Goal: Task Accomplishment & Management: Use online tool/utility

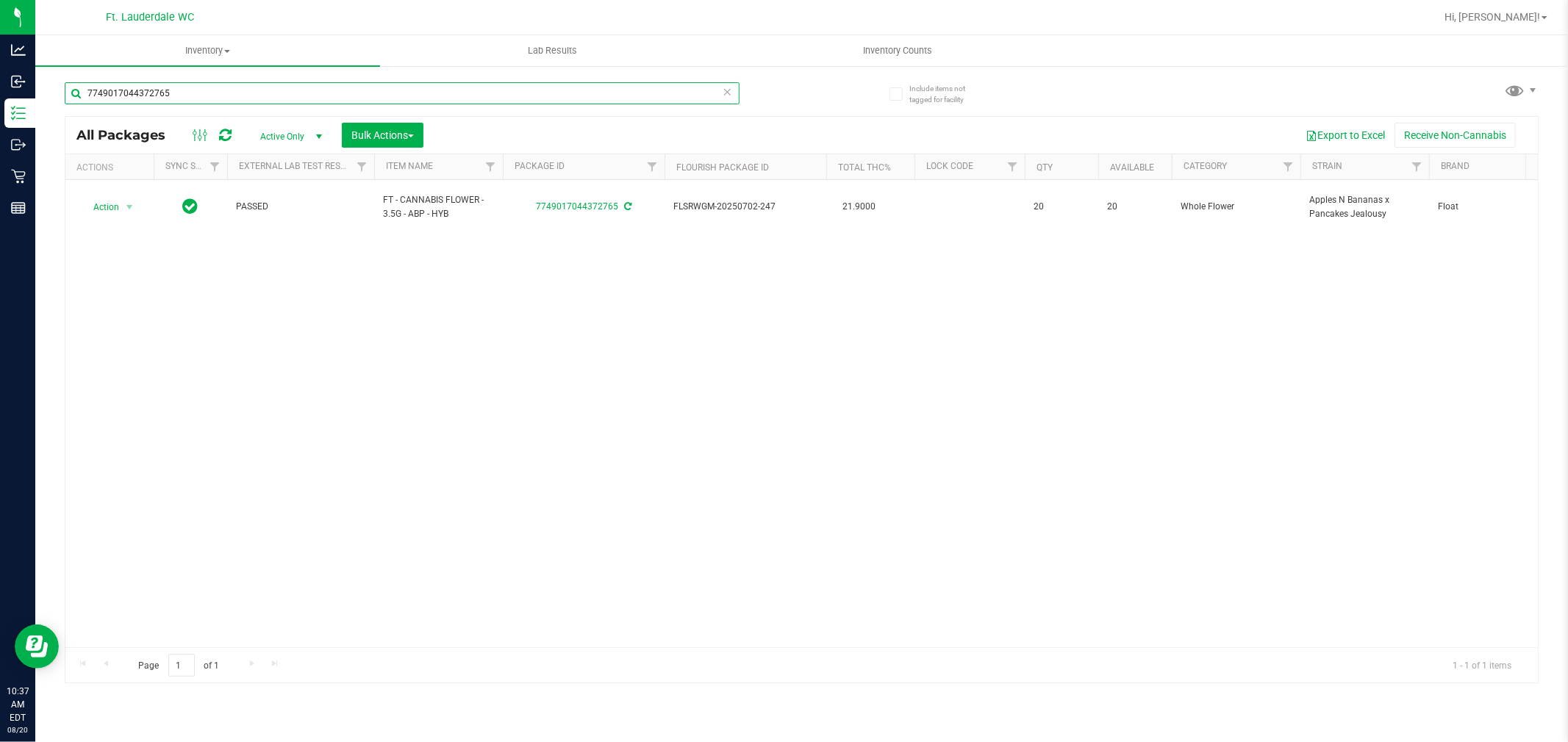
click at [689, 97] on input "7749017044372765" at bounding box center [402, 93] width 675 height 22
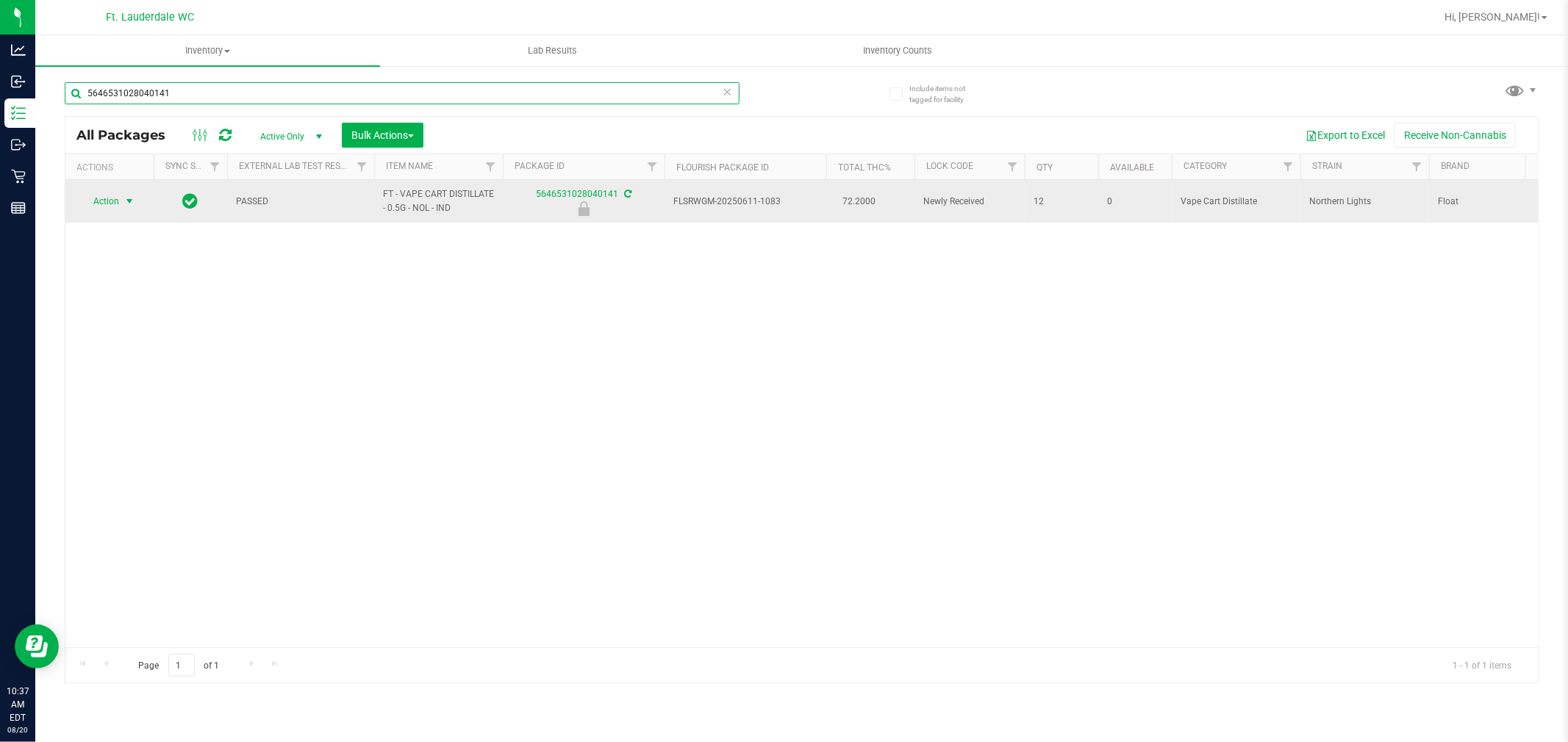
type input "5646531028040141"
click at [129, 204] on span "select" at bounding box center [129, 201] width 12 height 12
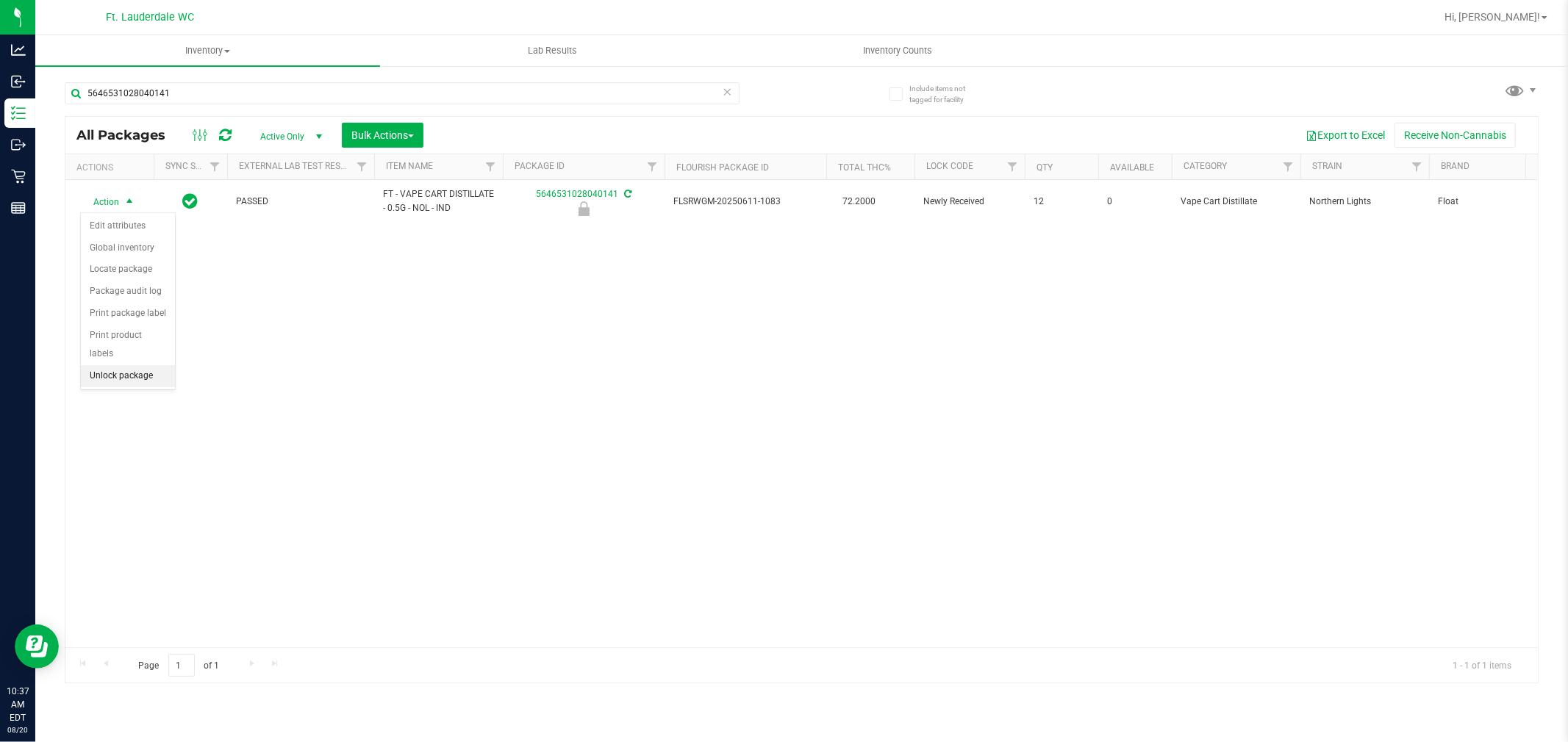
click at [157, 374] on li "Unlock package" at bounding box center [128, 376] width 94 height 22
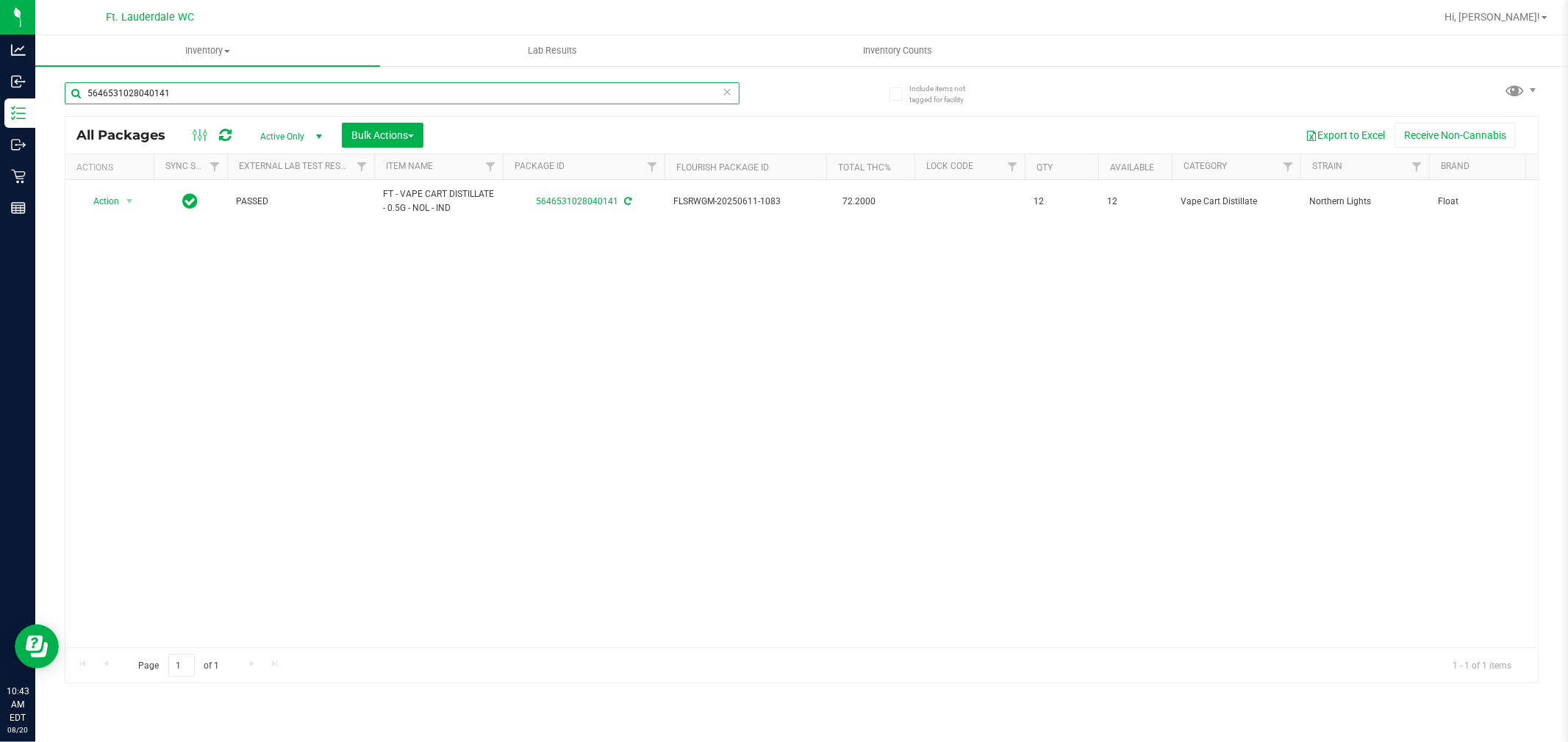
click at [494, 90] on input "5646531028040141" at bounding box center [402, 93] width 675 height 22
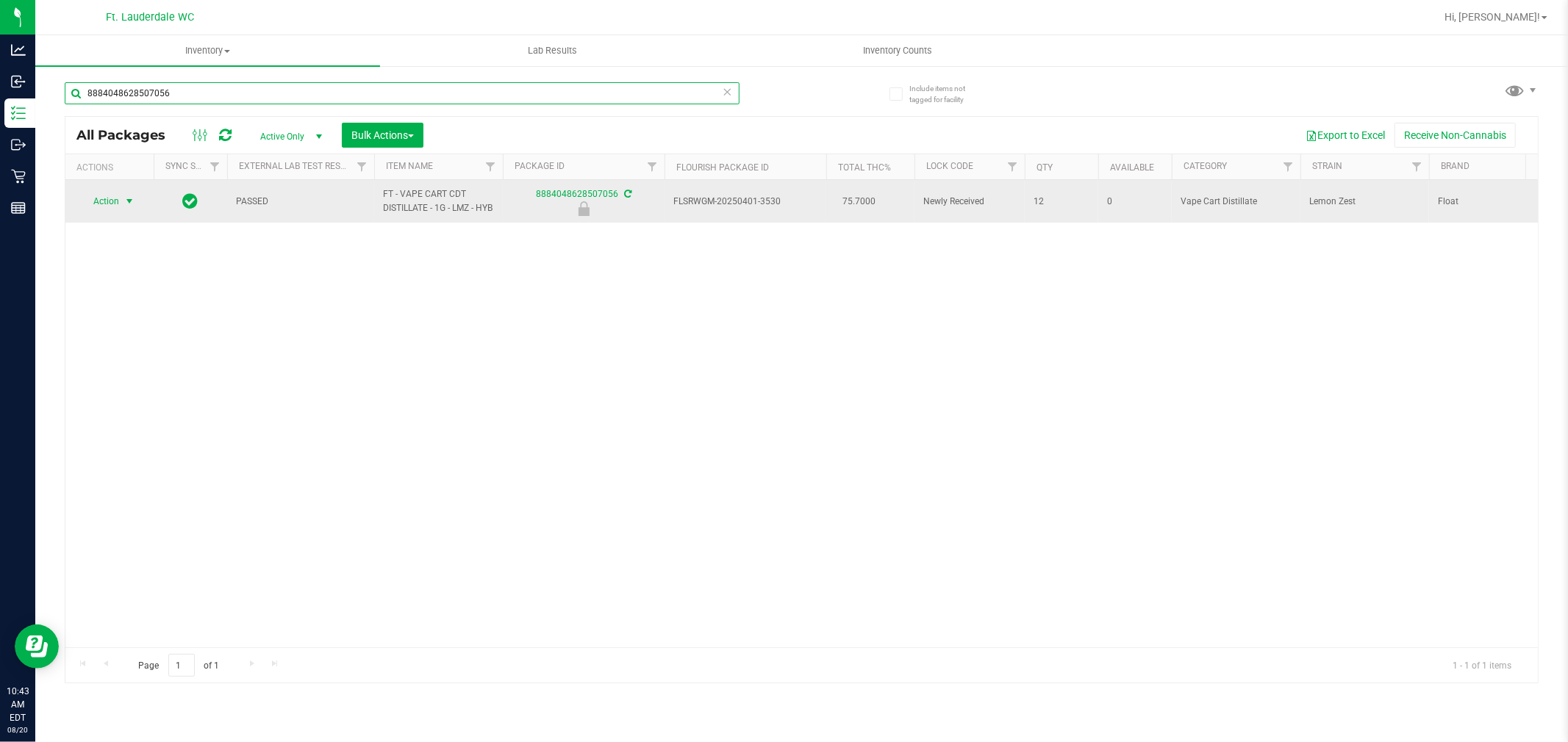
type input "8884048628507056"
click at [108, 209] on span "Action" at bounding box center [100, 201] width 39 height 21
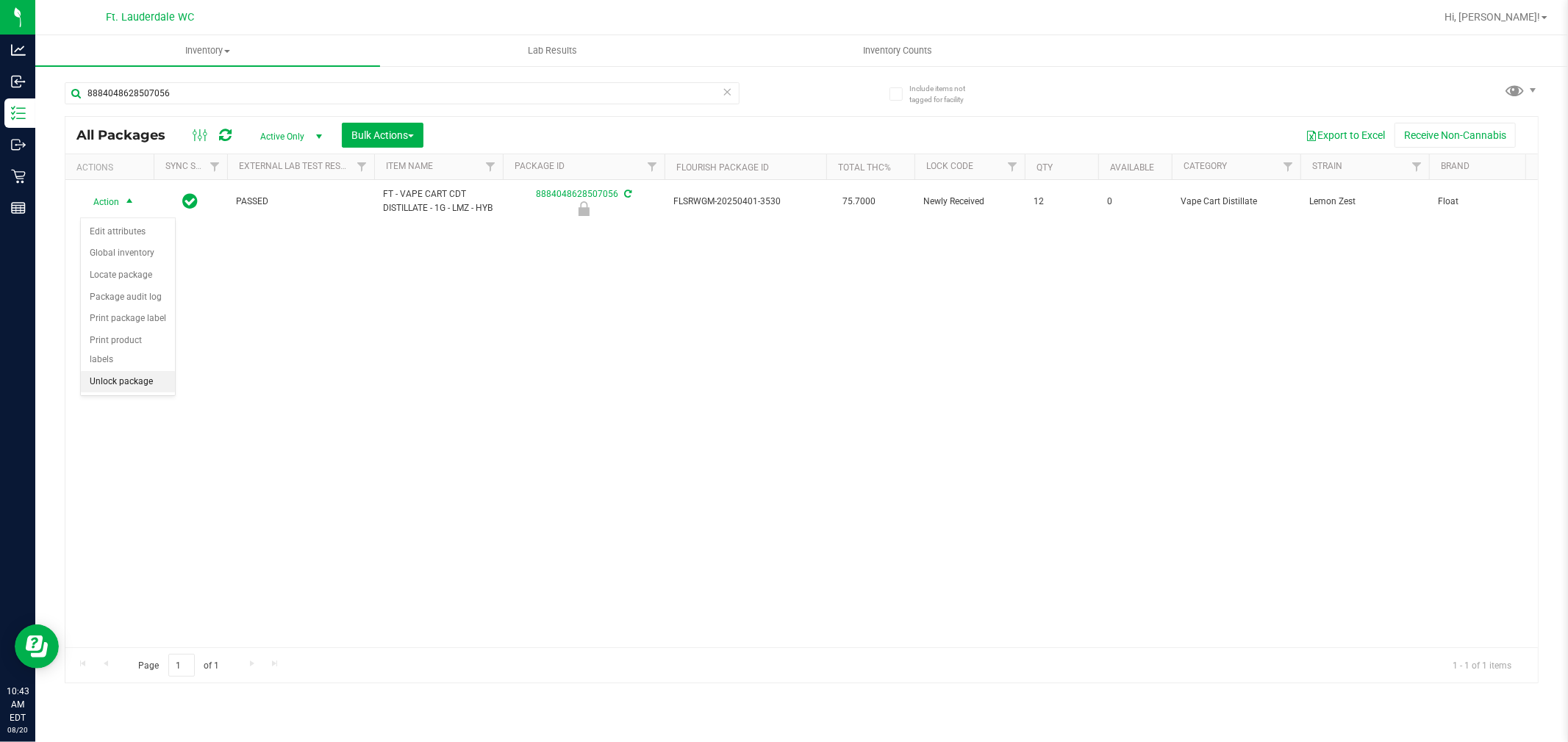
click at [117, 382] on li "Unlock package" at bounding box center [128, 382] width 94 height 22
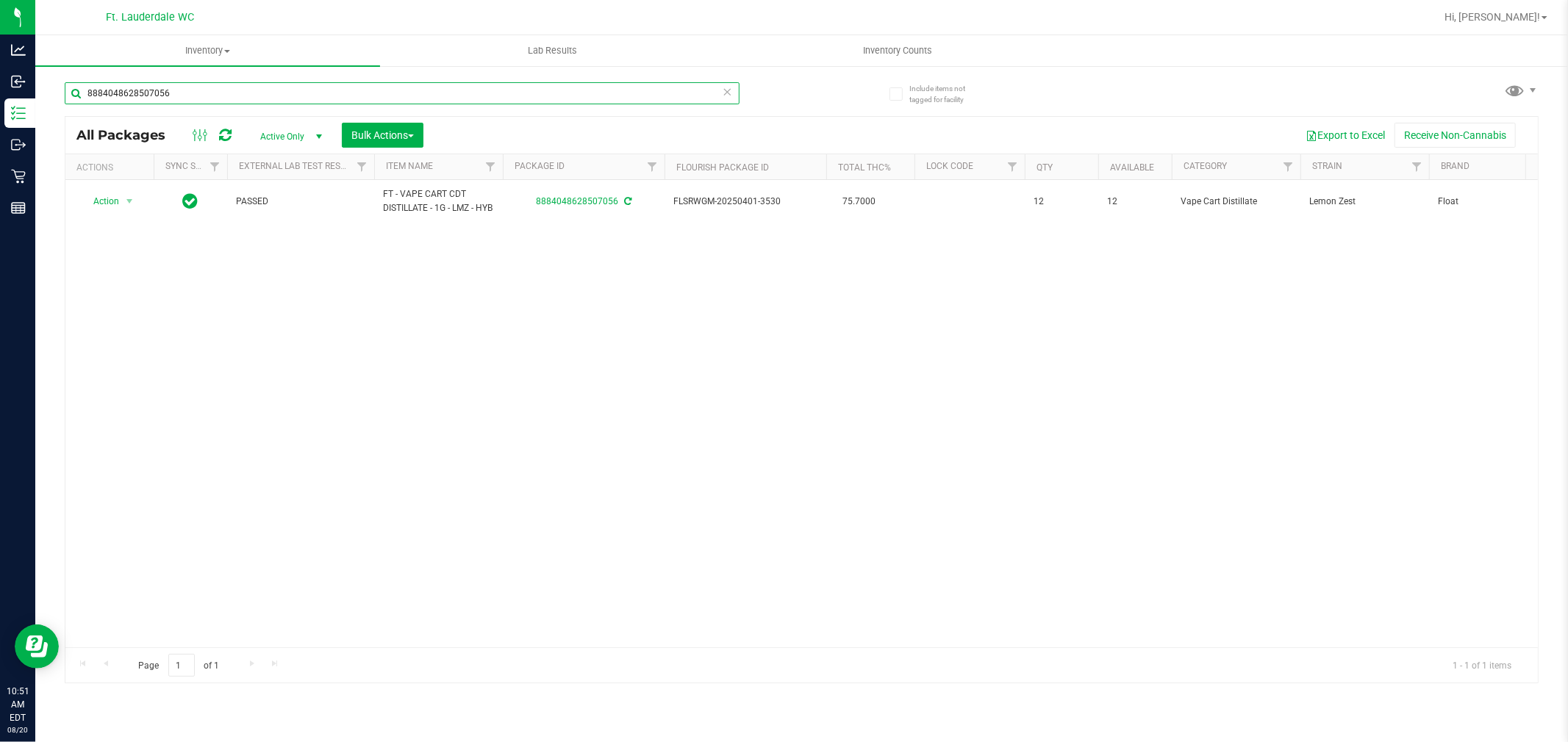
click at [231, 88] on input "8884048628507056" at bounding box center [402, 93] width 675 height 22
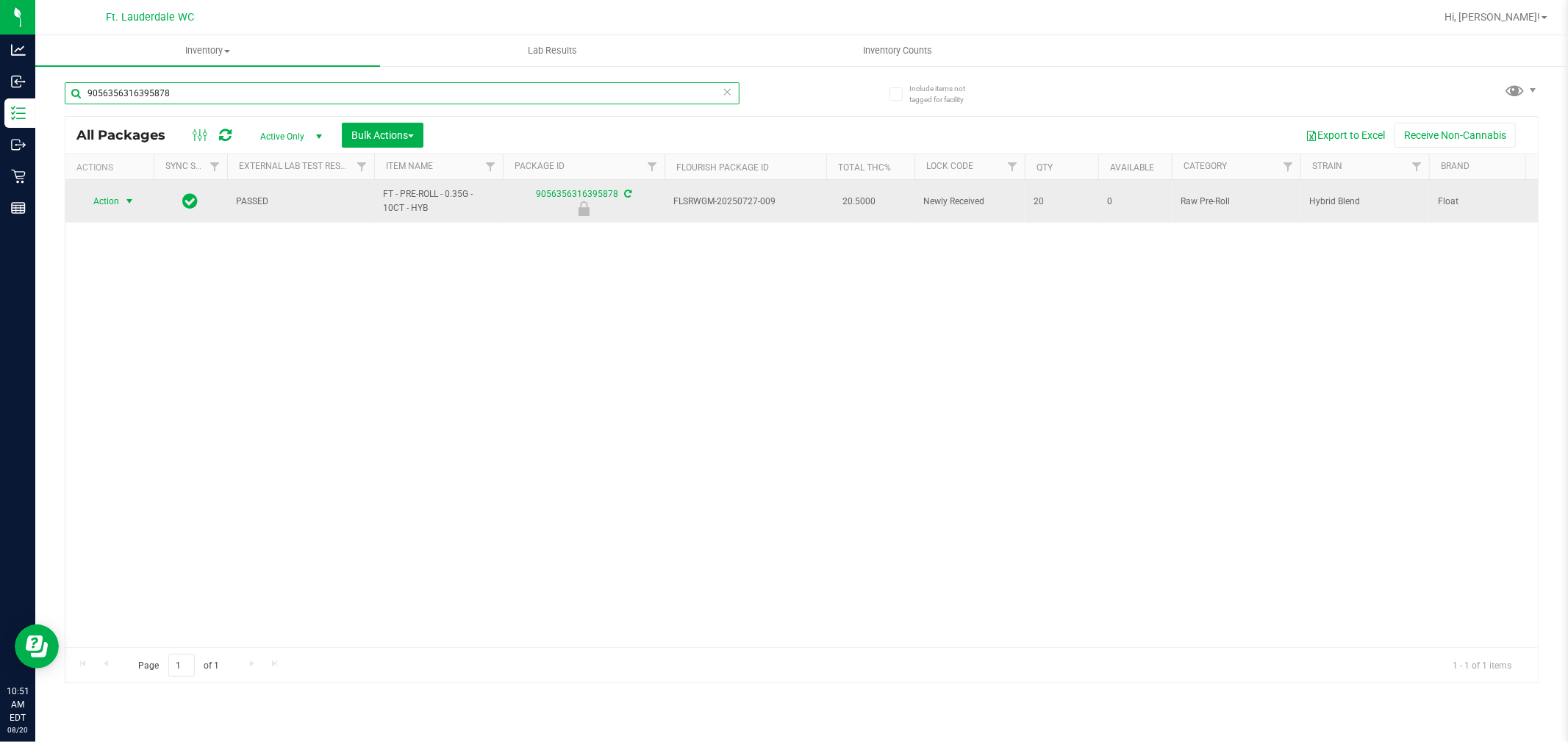
type input "9056356316395878"
click at [114, 203] on span "Action" at bounding box center [100, 201] width 39 height 21
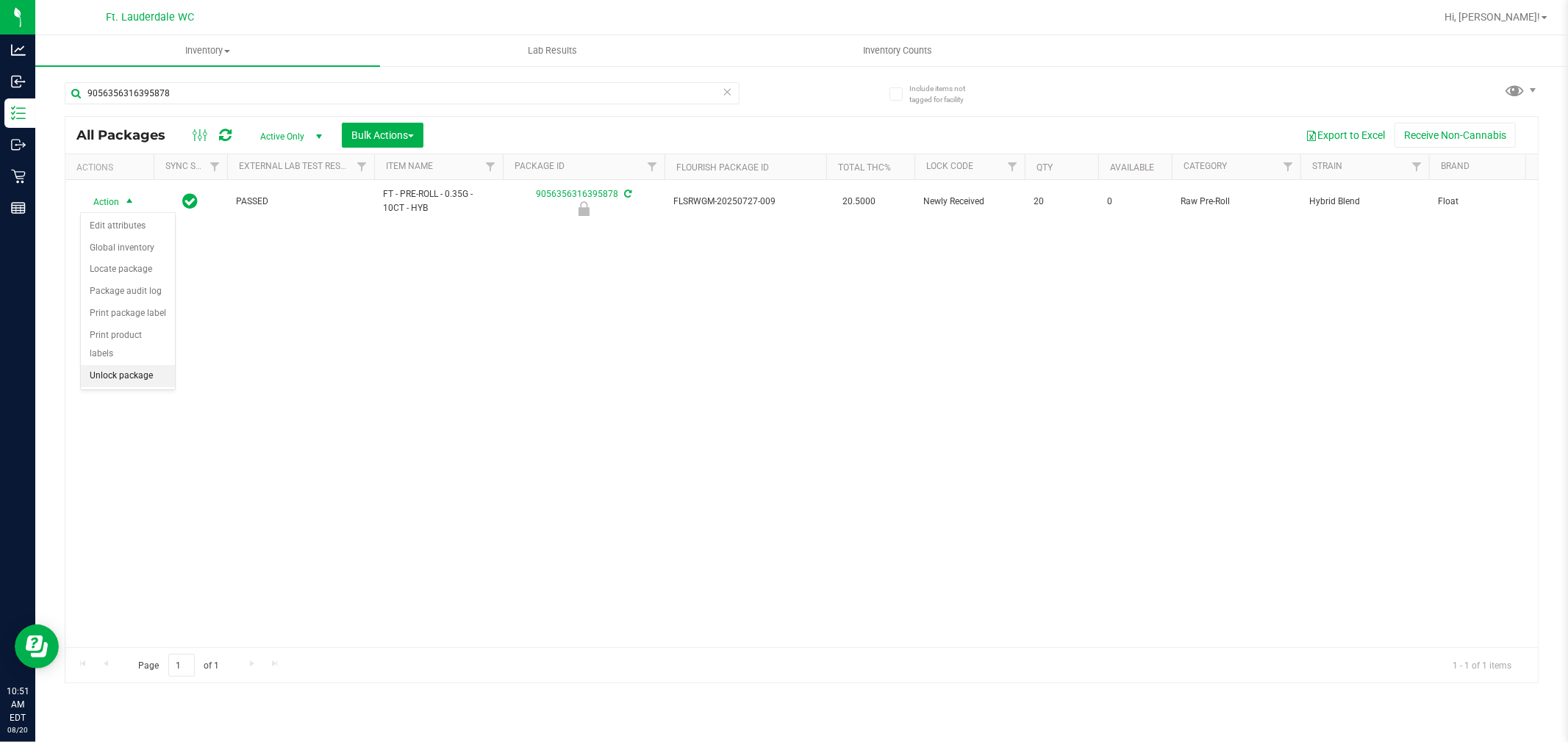
click at [138, 386] on li "Unlock package" at bounding box center [128, 376] width 94 height 22
